Goal: Transaction & Acquisition: Book appointment/travel/reservation

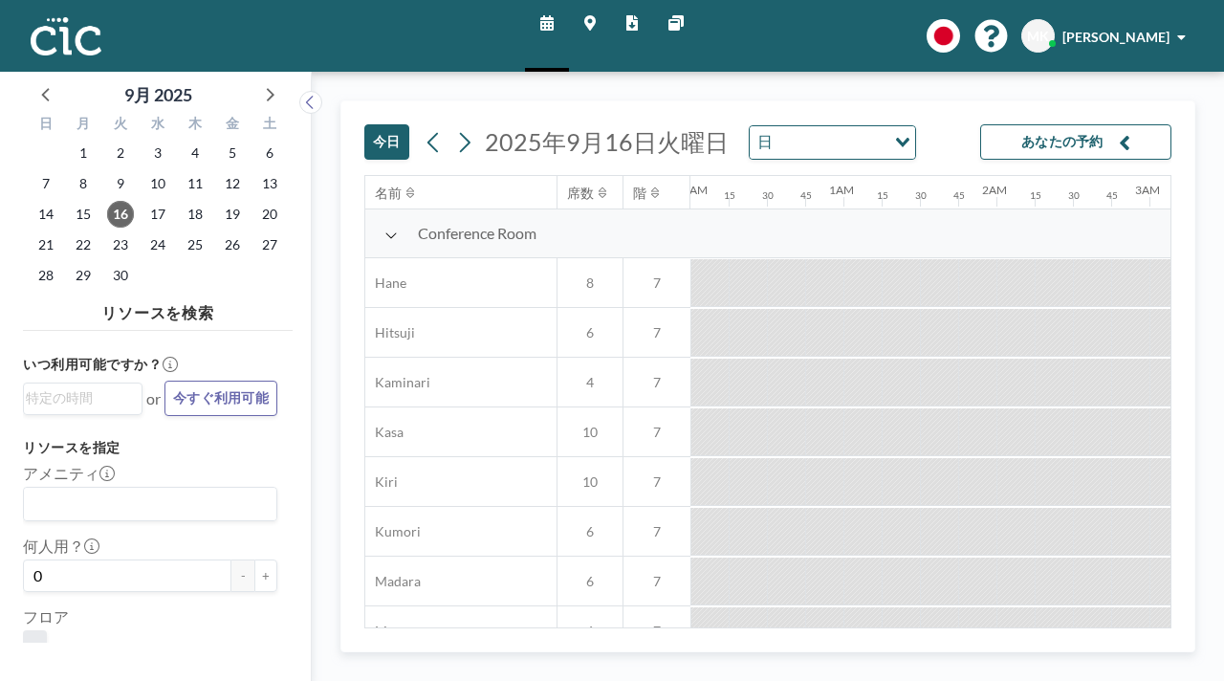
scroll to position [0, 1398]
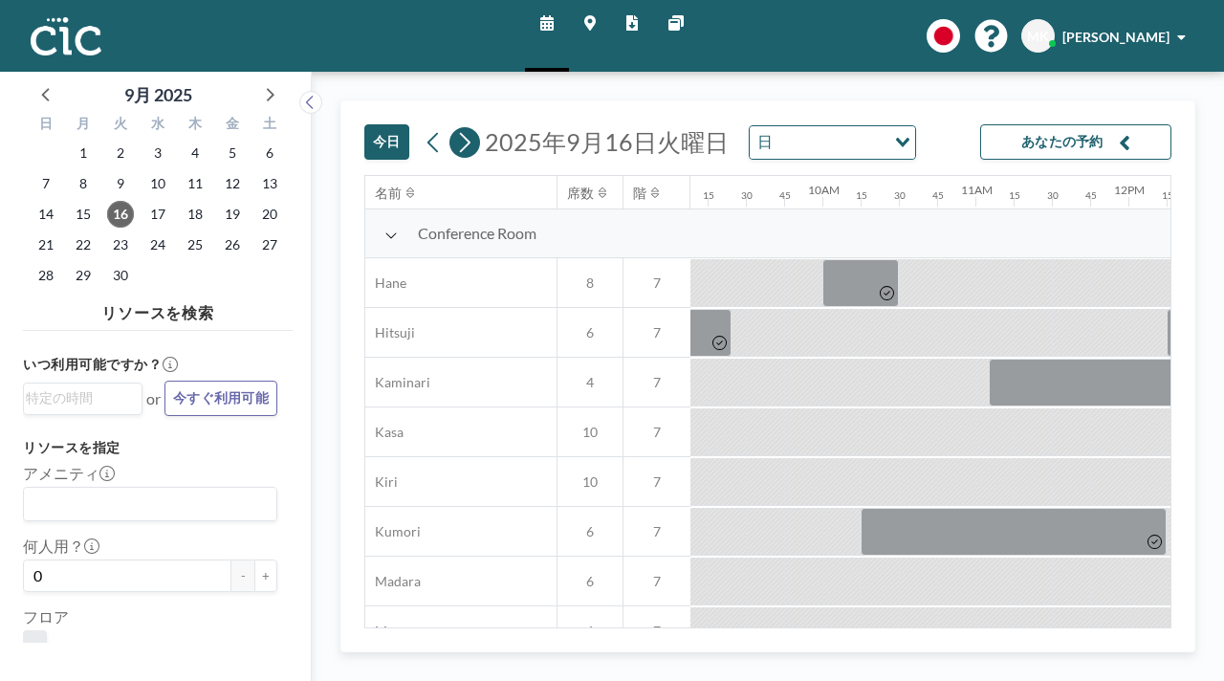
click at [455, 128] on icon at bounding box center [464, 142] width 18 height 29
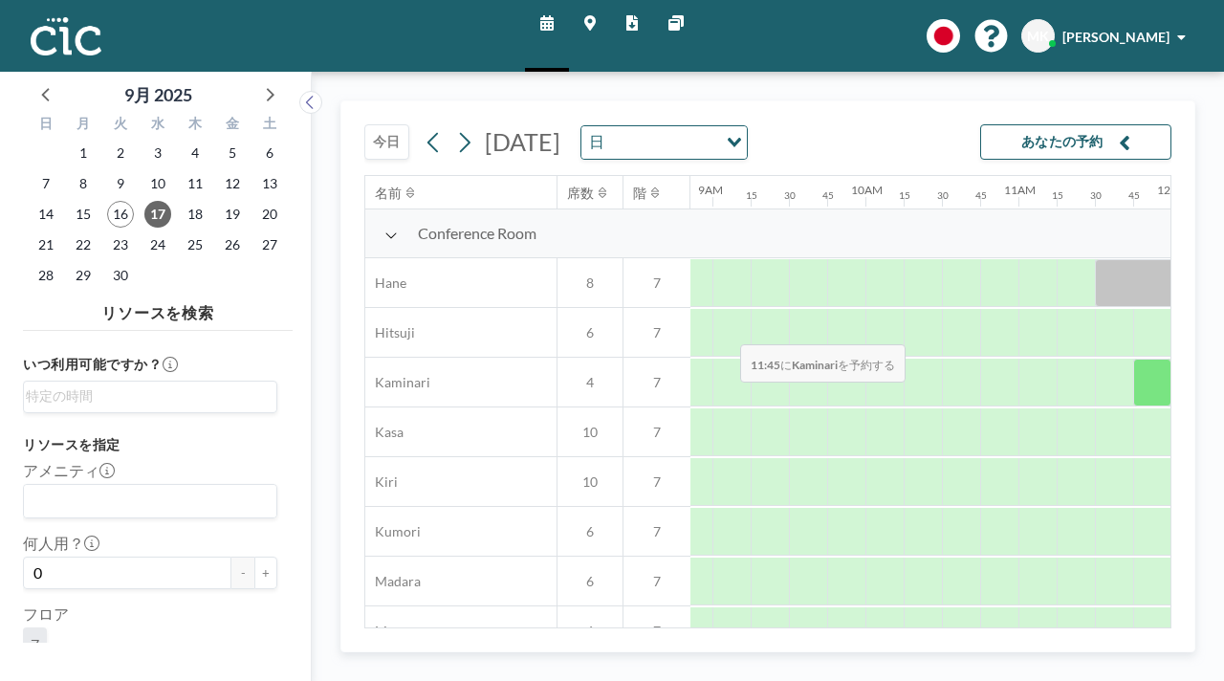
scroll to position [0, 1361]
click at [1166, 359] on div at bounding box center [1185, 383] width 38 height 48
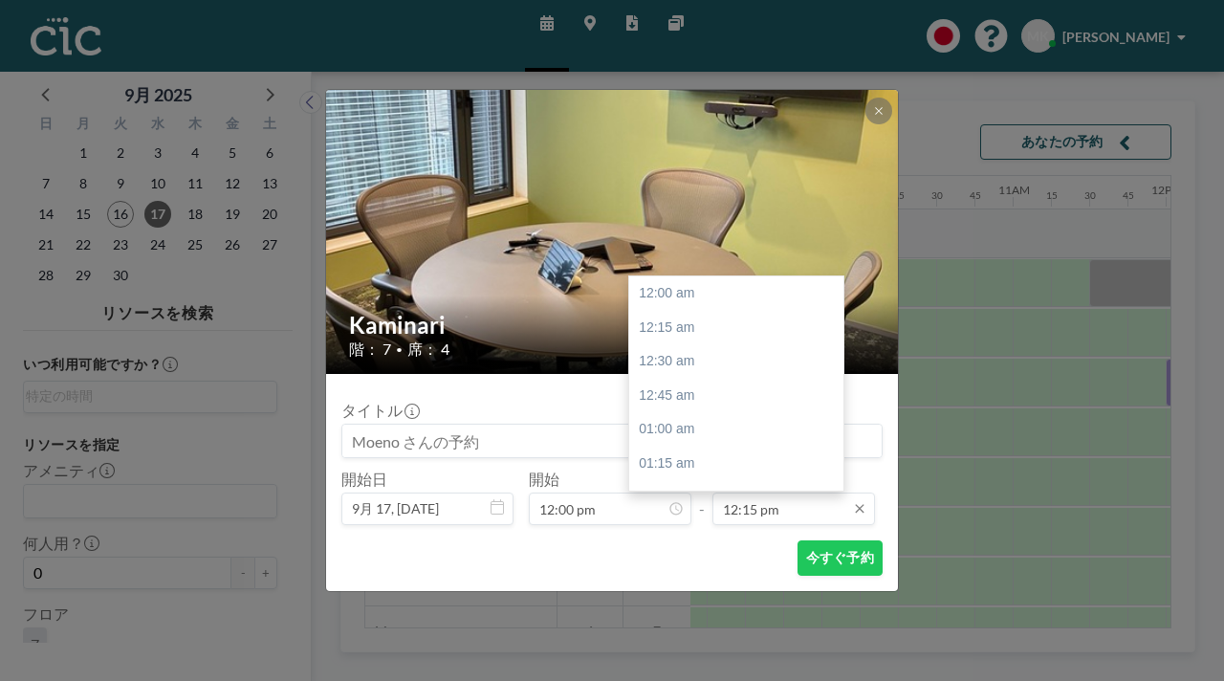
scroll to position [1496, 0]
click at [732, 493] on input "12:15 pm" at bounding box center [794, 509] width 163 height 33
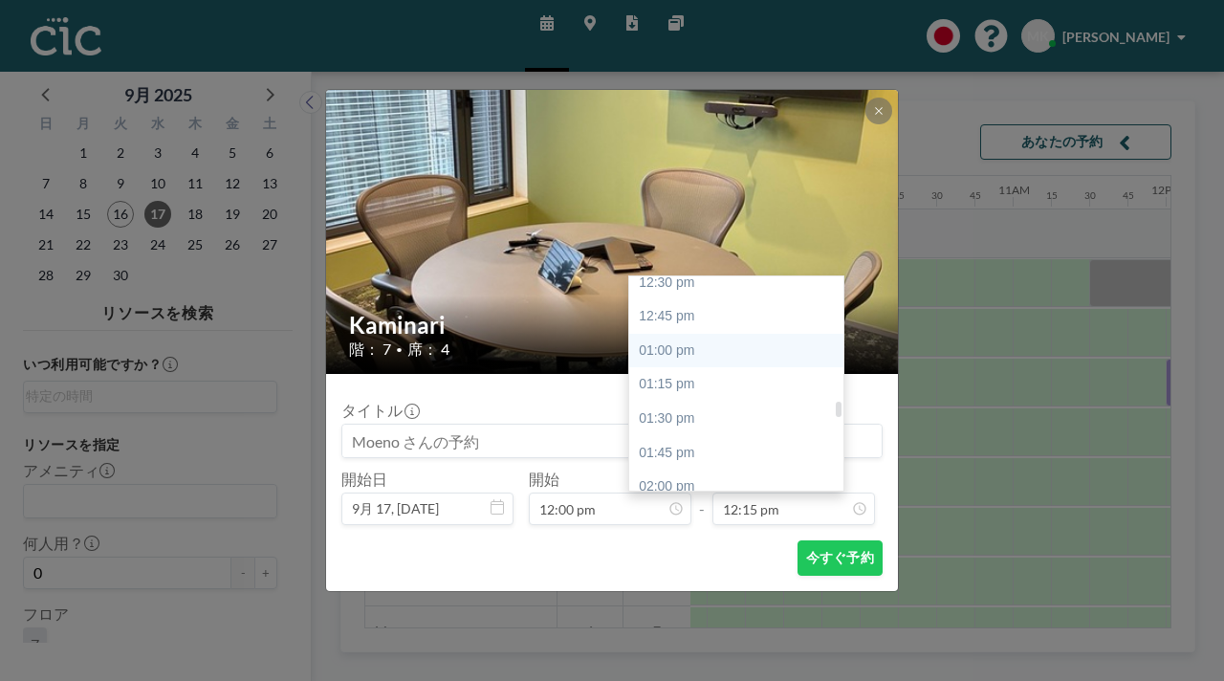
scroll to position [1729, 0]
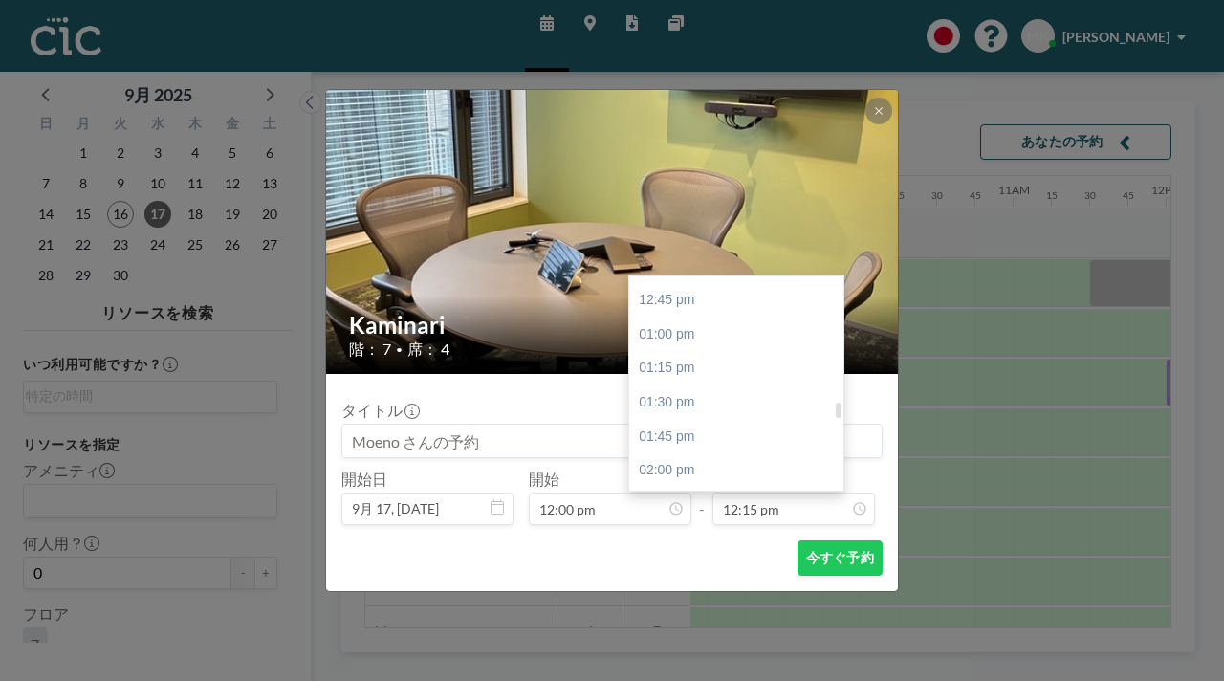
click at [699, 590] on div "03:00 pm" at bounding box center [736, 607] width 214 height 34
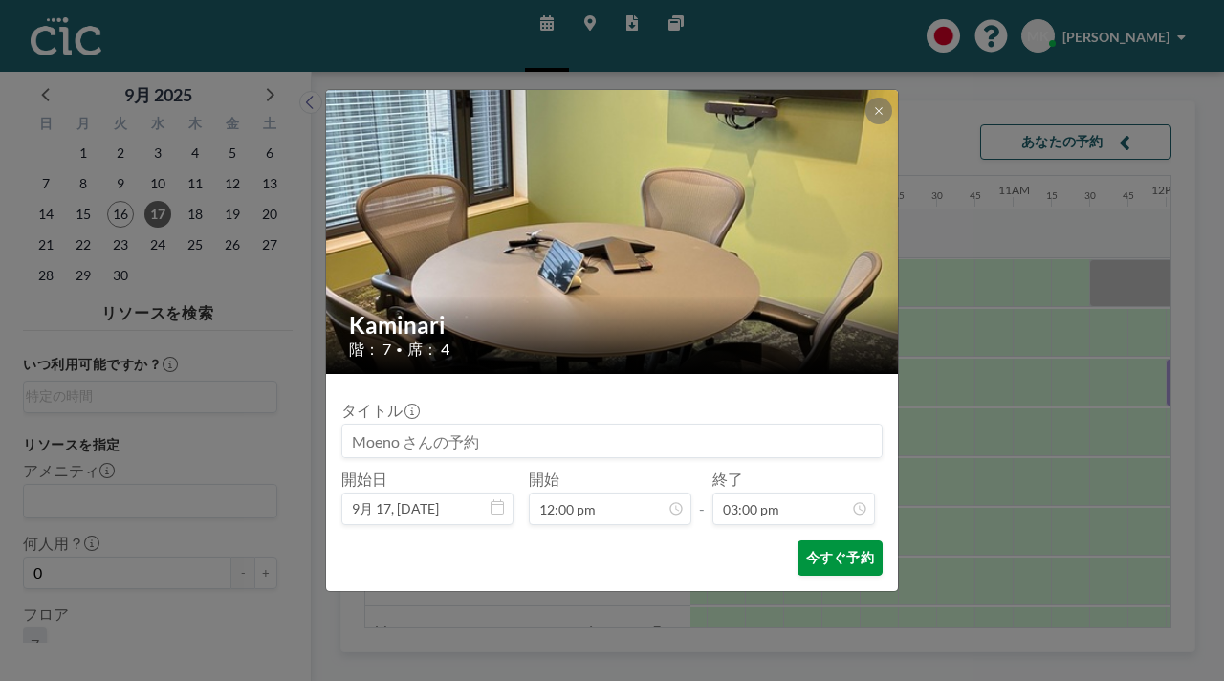
click at [798, 540] on button "今すぐ予約" at bounding box center [840, 557] width 85 height 35
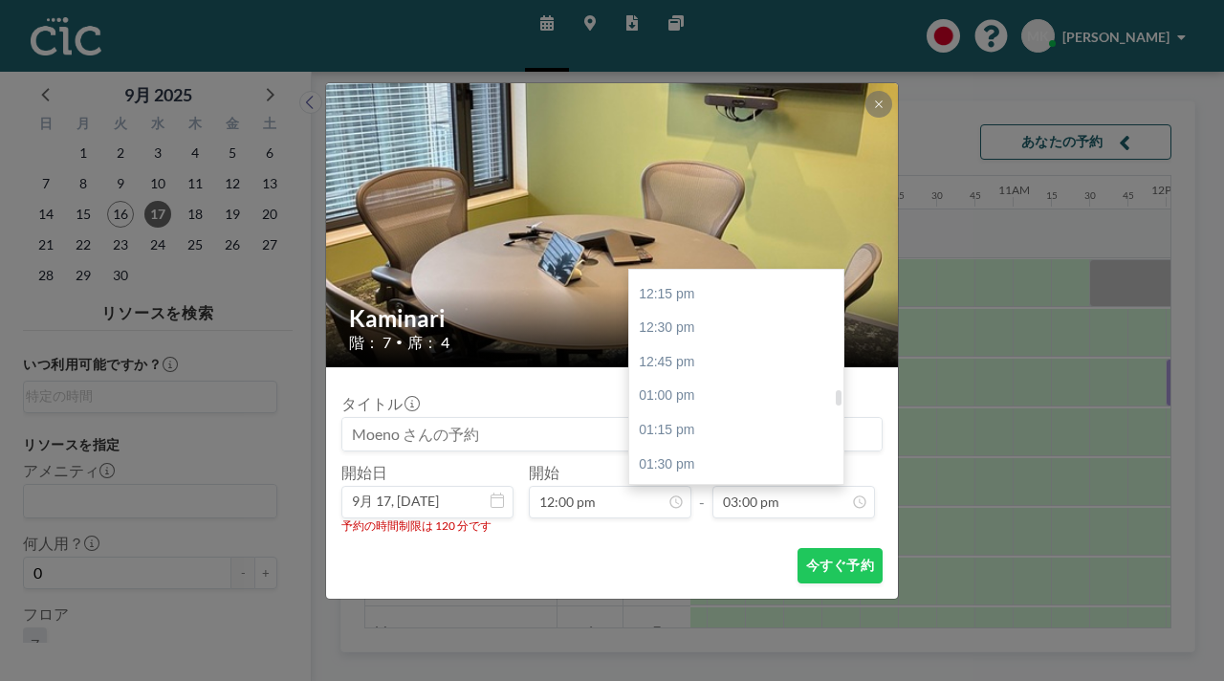
scroll to position [1656, 0]
click at [756, 520] on div "02:00 pm" at bounding box center [736, 537] width 214 height 34
type input "02:00 pm"
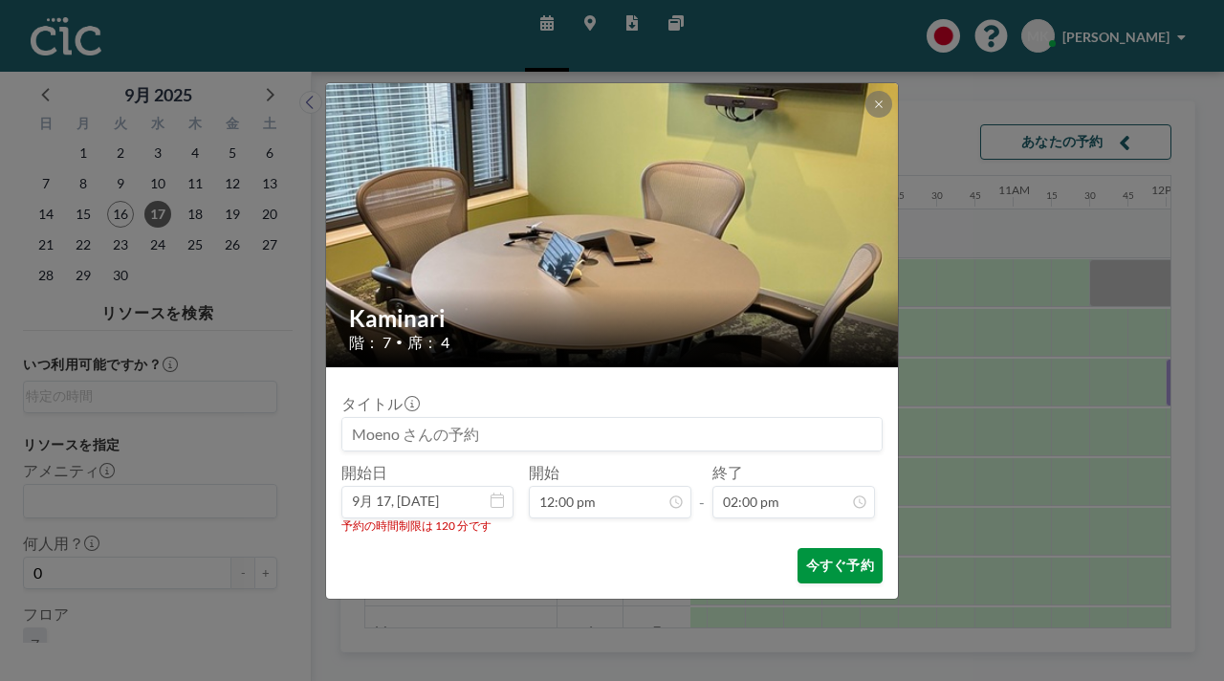
scroll to position [1710, 0]
click at [798, 548] on button "今すぐ予約" at bounding box center [840, 565] width 85 height 35
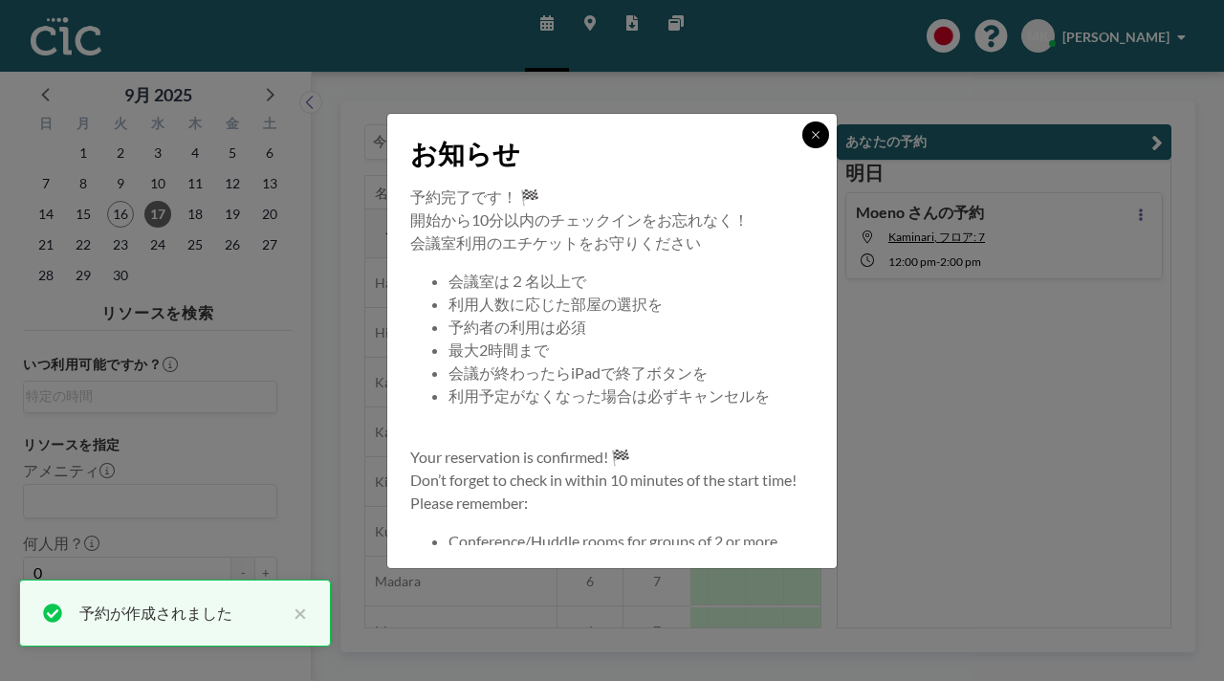
click at [802, 148] on button at bounding box center [815, 134] width 27 height 27
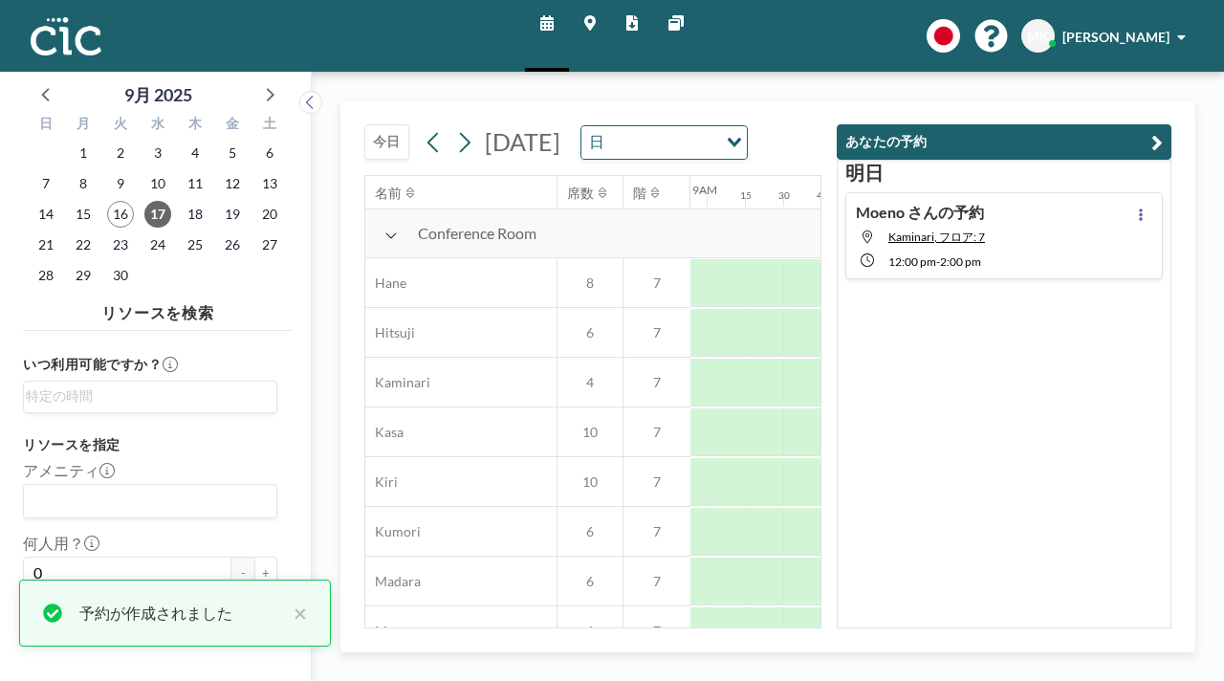
click at [816, 105] on div "[DATE] [DATE] 日 Loading..." at bounding box center [592, 138] width 457 height 74
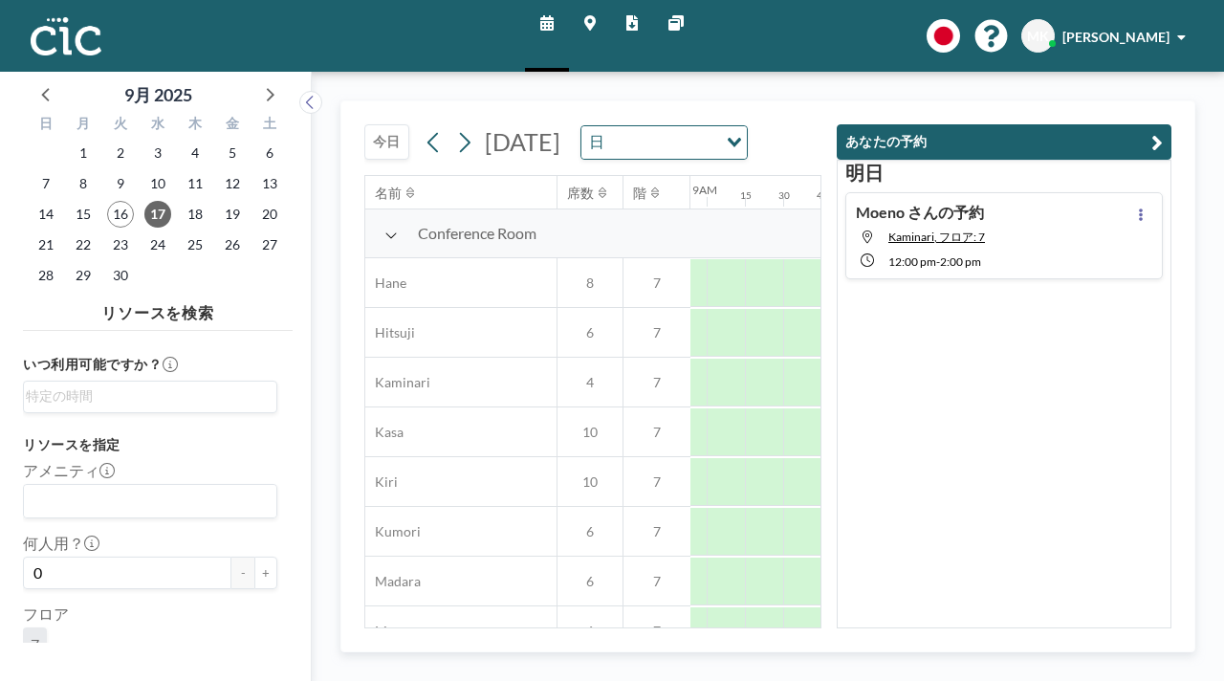
click at [1163, 131] on icon "button" at bounding box center [1157, 142] width 11 height 23
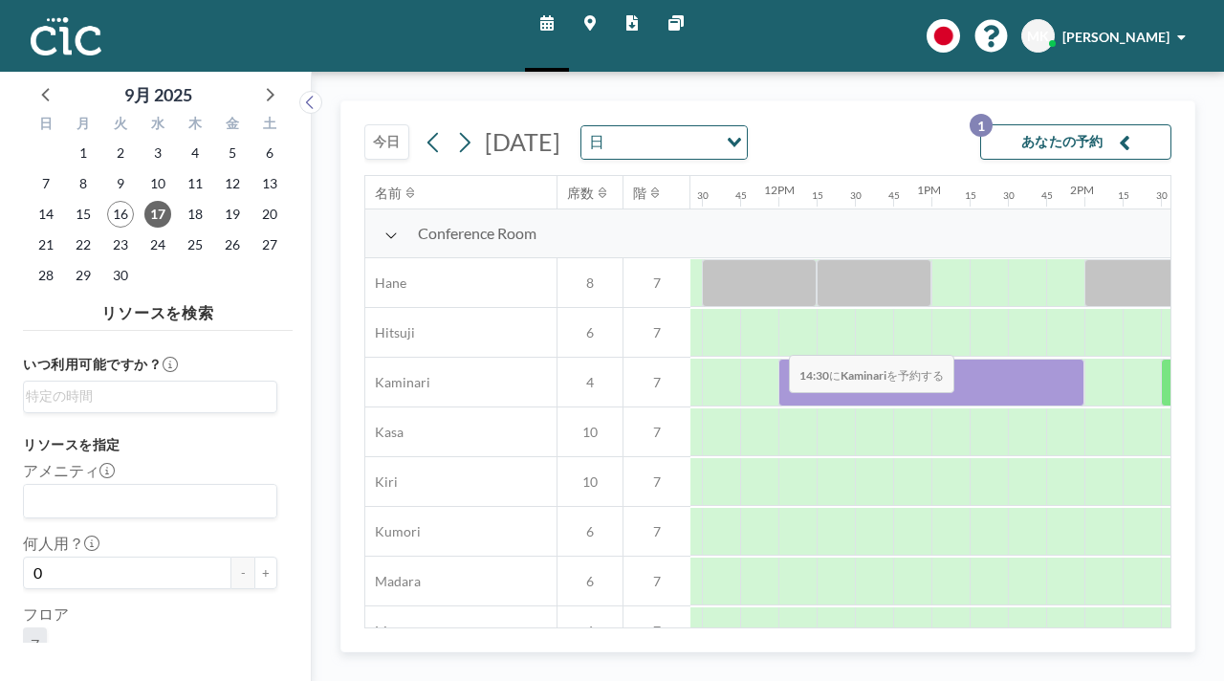
scroll to position [0, 1751]
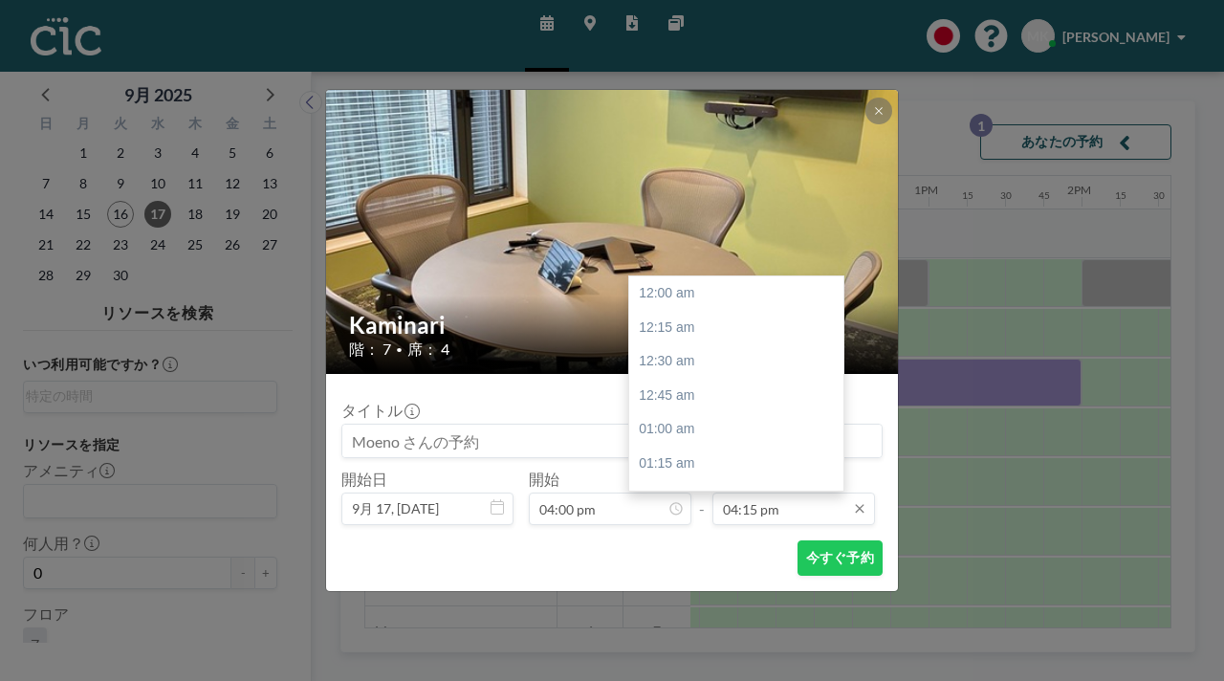
scroll to position [1985, 0]
click at [738, 493] on input "04:15 pm" at bounding box center [794, 509] width 163 height 33
click at [720, 598] on div "06:00 pm" at bounding box center [736, 615] width 214 height 34
type input "06:00 pm"
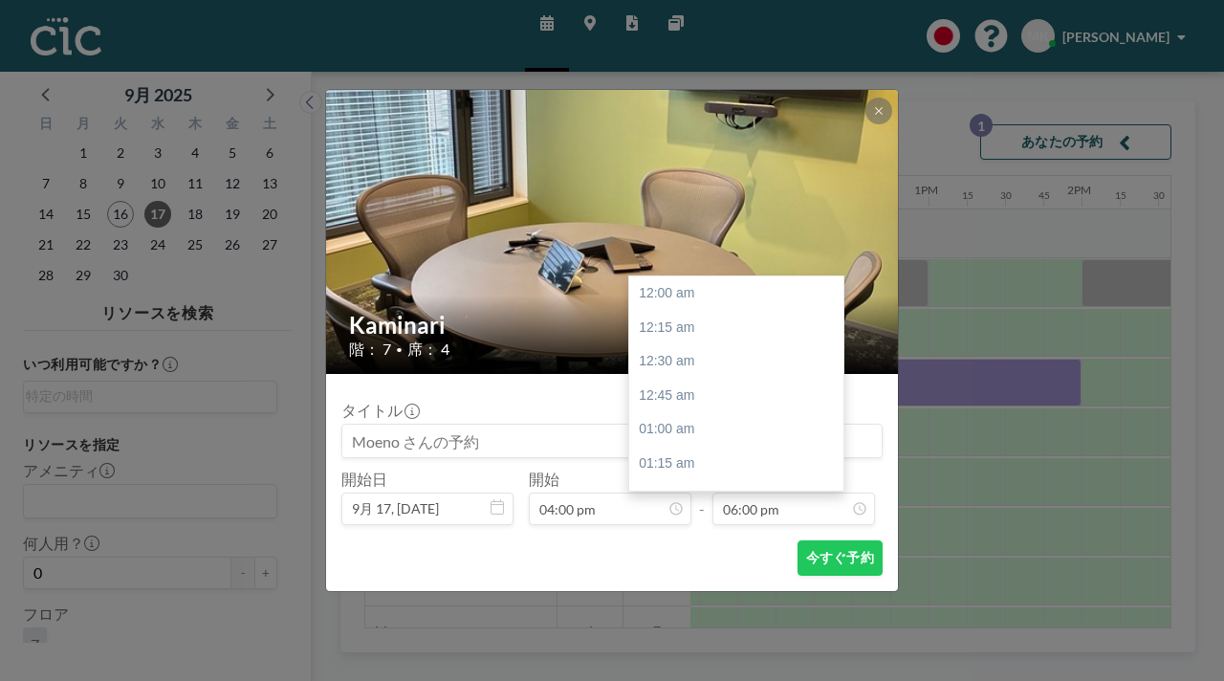
scroll to position [2198, 0]
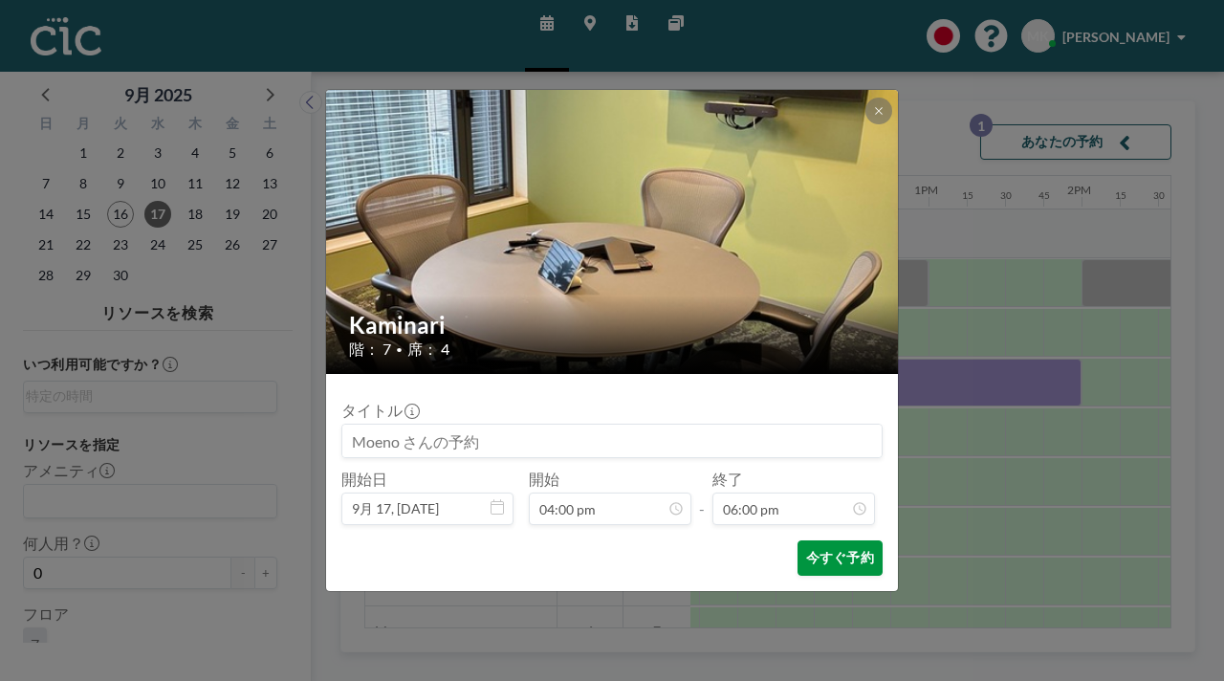
click at [798, 540] on button "今すぐ予約" at bounding box center [840, 557] width 85 height 35
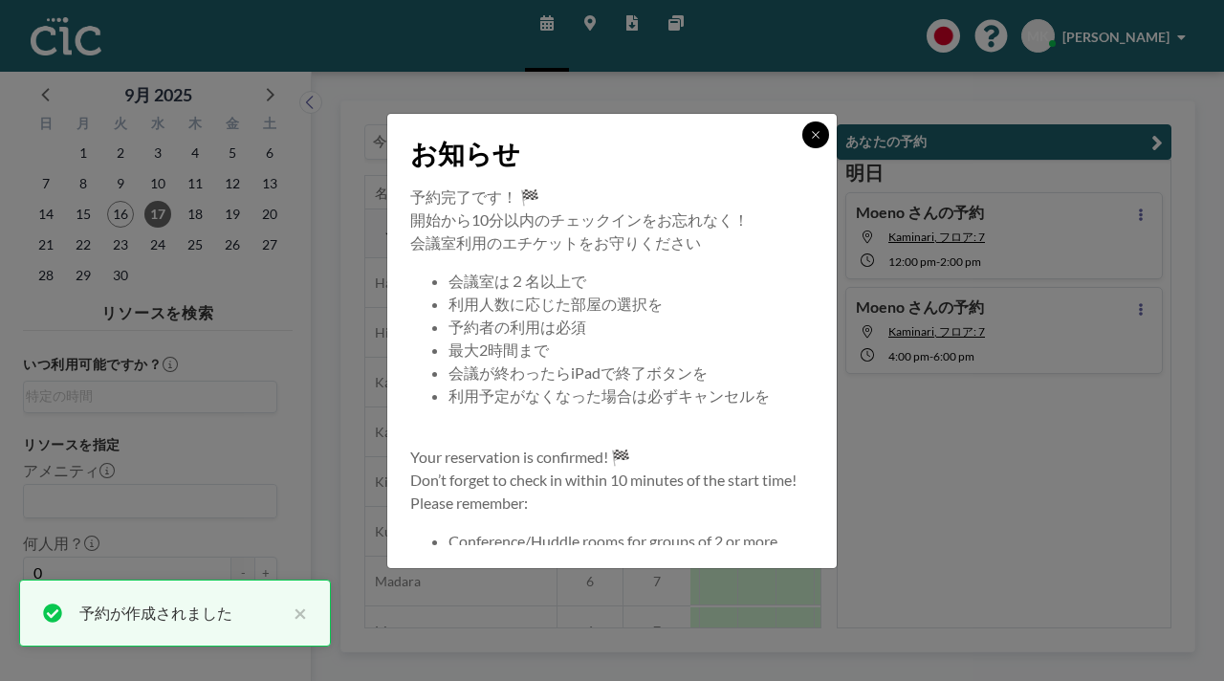
click at [802, 148] on button at bounding box center [815, 134] width 27 height 27
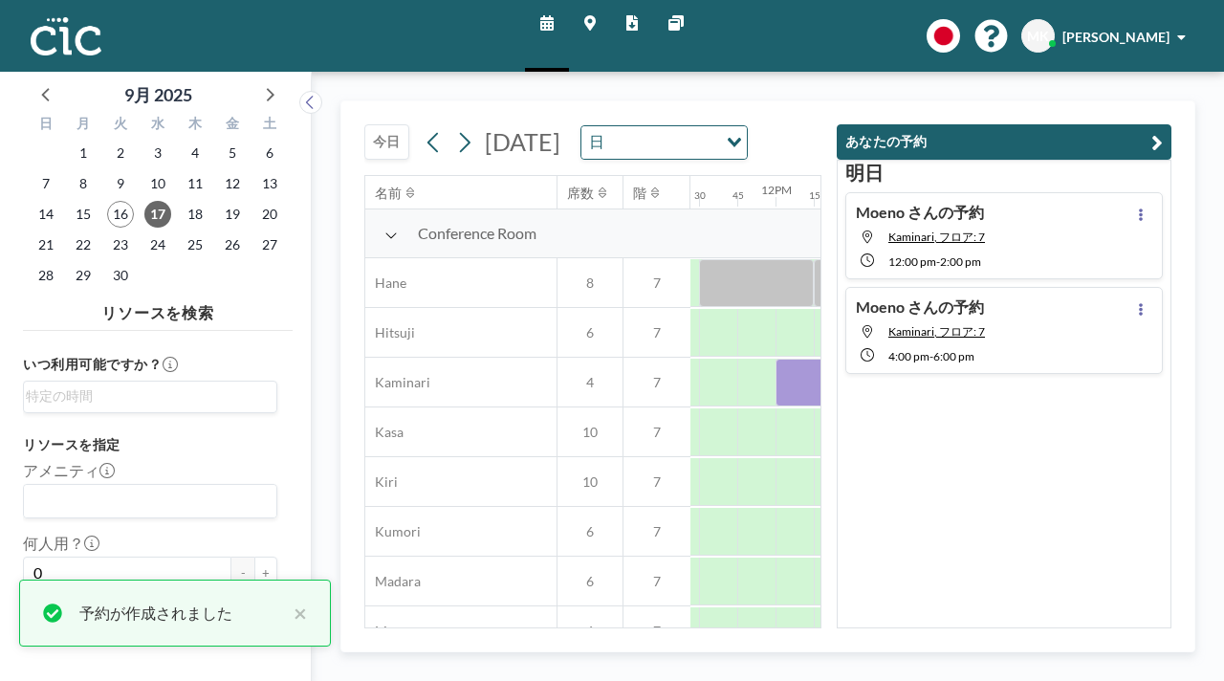
click at [1163, 131] on icon "button" at bounding box center [1157, 142] width 11 height 23
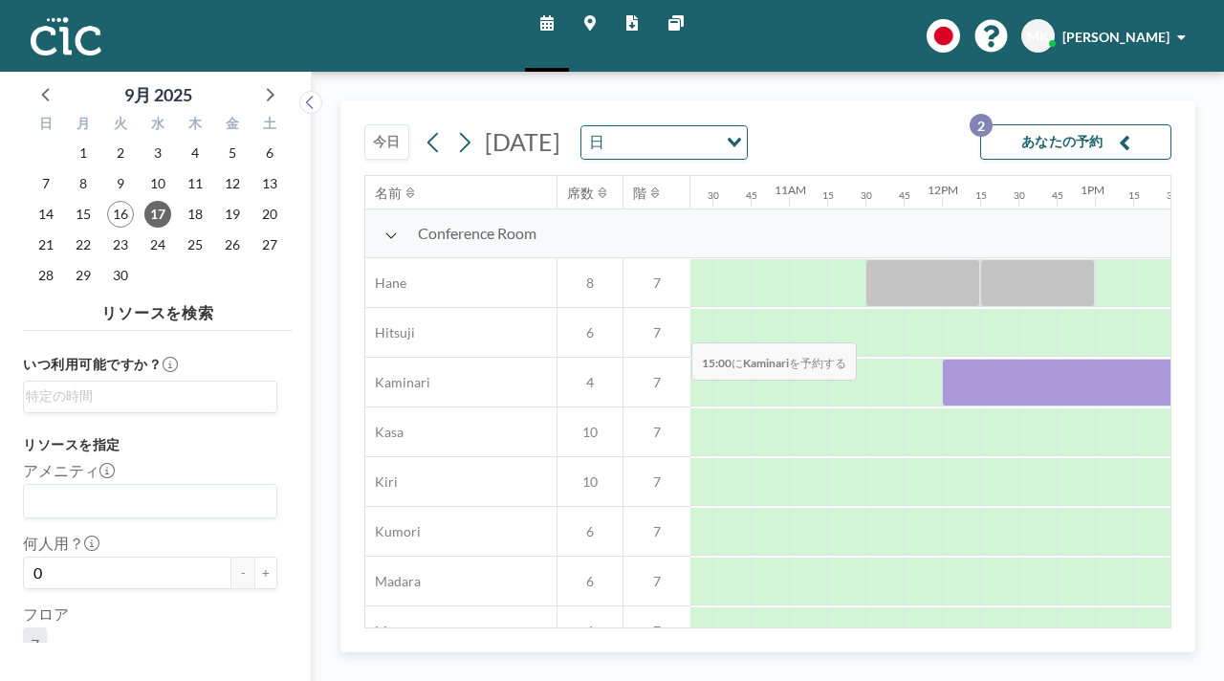
scroll to position [0, 1580]
